Goal: Find specific page/section: Find specific page/section

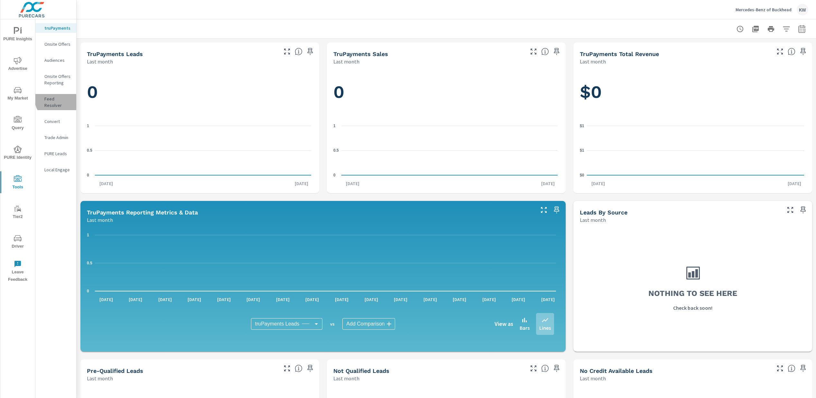
click at [60, 98] on p "Feed Resolver" at bounding box center [57, 102] width 27 height 13
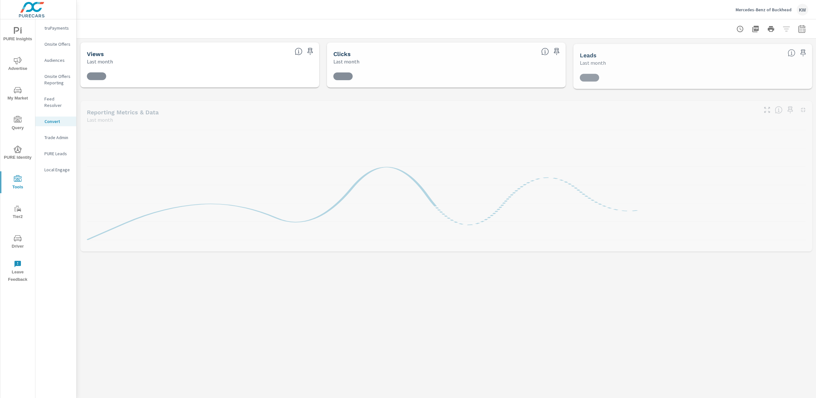
click at [61, 99] on p "Feed Resolver" at bounding box center [57, 102] width 27 height 13
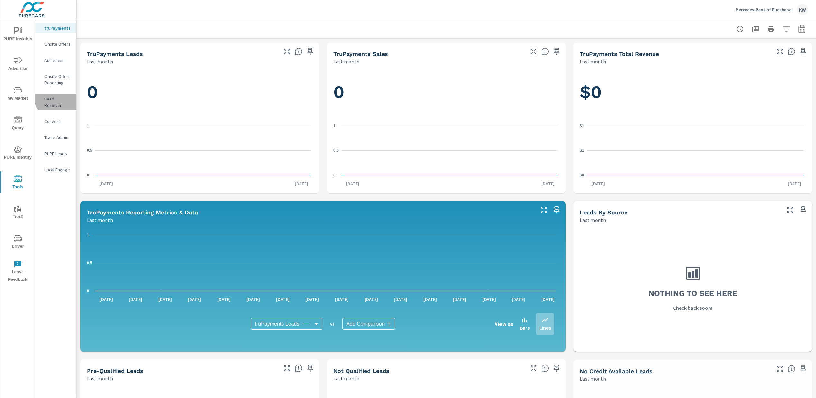
click at [62, 96] on p "Feed Resolver" at bounding box center [57, 102] width 27 height 13
